Goal: Information Seeking & Learning: Find specific page/section

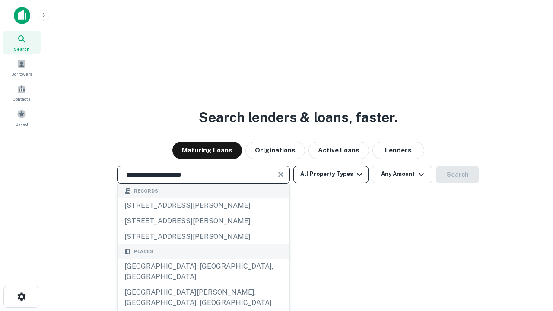
click at [203, 284] on div "[GEOGRAPHIC_DATA], [GEOGRAPHIC_DATA], [GEOGRAPHIC_DATA]" at bounding box center [203, 272] width 172 height 26
click at [331, 174] on button "All Property Types" at bounding box center [330, 174] width 75 height 17
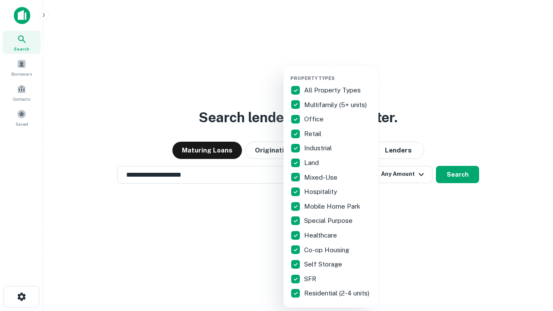
type input "**********"
click at [338, 73] on button "button" at bounding box center [337, 73] width 95 height 0
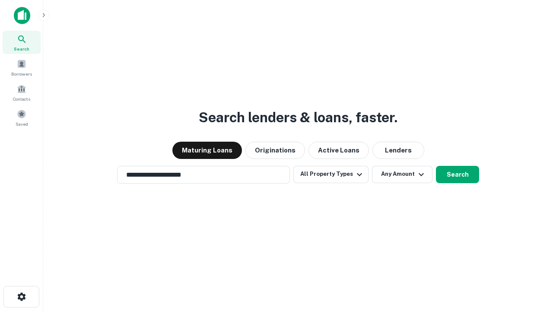
scroll to position [13, 0]
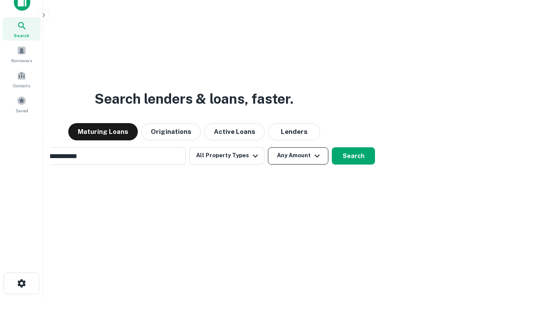
click at [268, 147] on button "Any Amount" at bounding box center [298, 155] width 60 height 17
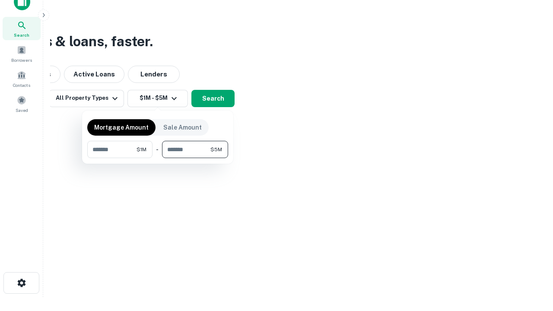
type input "*******"
click at [158, 158] on button "button" at bounding box center [157, 158] width 141 height 0
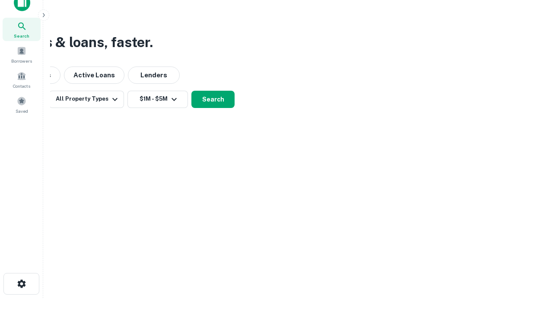
scroll to position [5, 159]
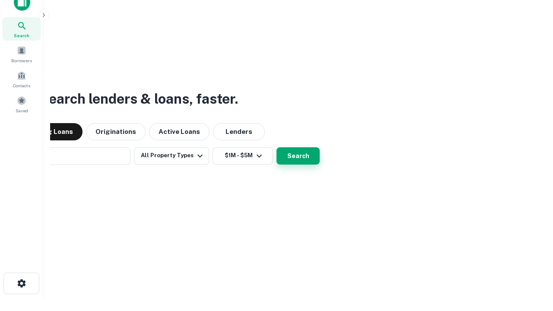
click at [276, 147] on button "Search" at bounding box center [297, 155] width 43 height 17
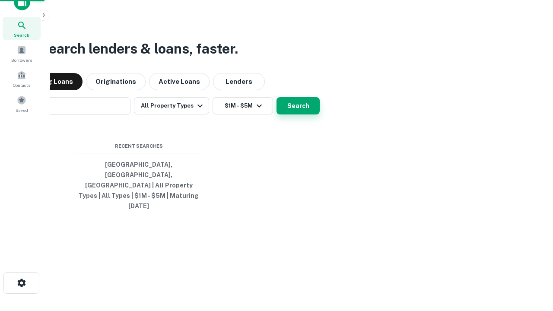
scroll to position [23, 244]
